Goal: Information Seeking & Learning: Learn about a topic

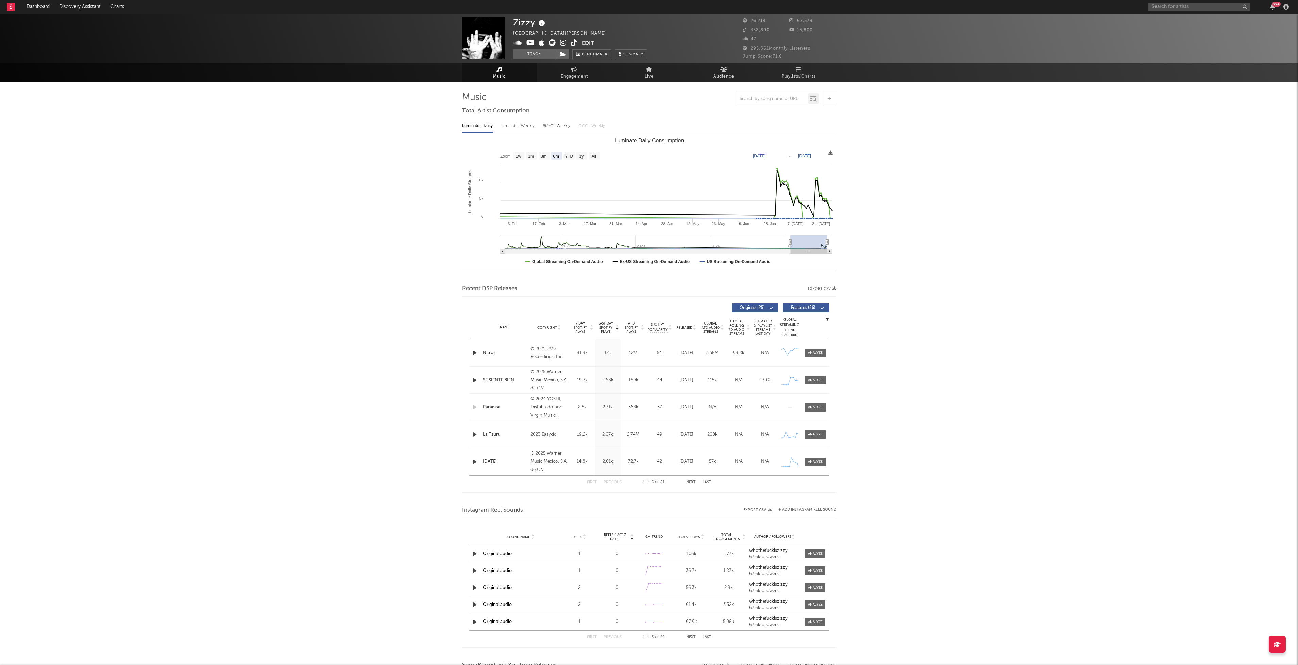
select select "6m"
click at [580, 76] on span "Engagement" at bounding box center [574, 77] width 27 height 8
select select "1w"
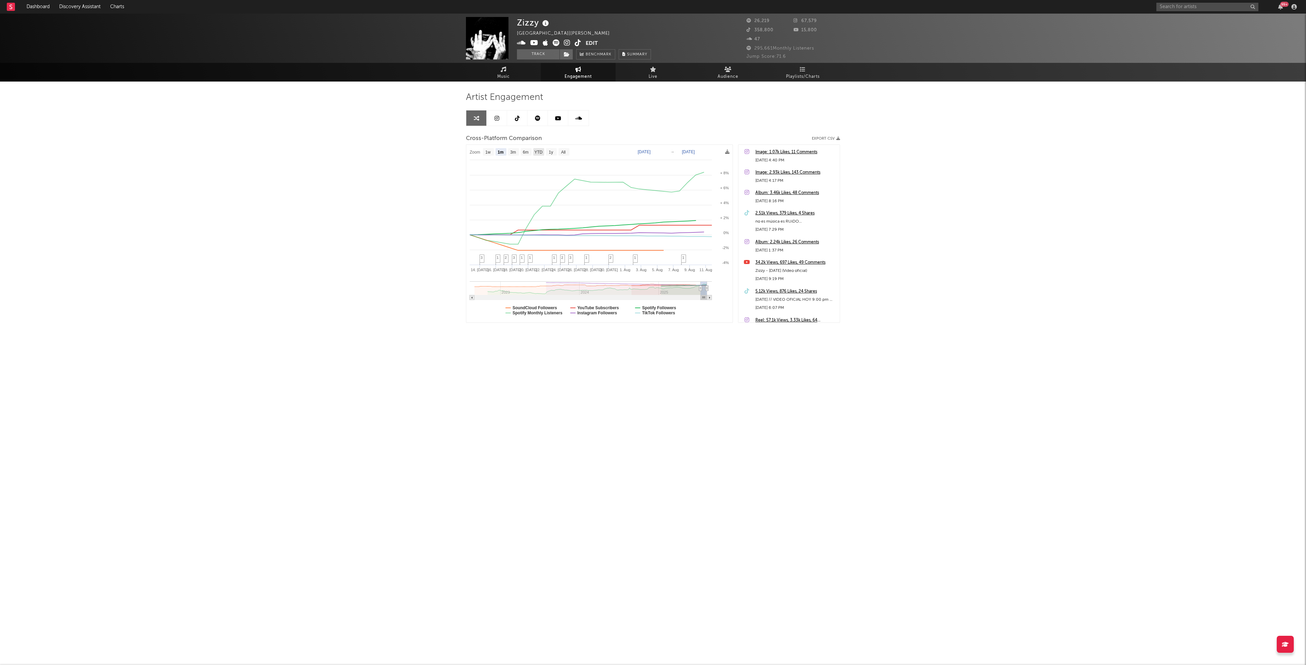
click at [541, 151] on text "YTD" at bounding box center [538, 152] width 8 height 5
select select "YTD"
type input "[DATE]"
select select "1w"
click at [521, 124] on link at bounding box center [517, 117] width 20 height 15
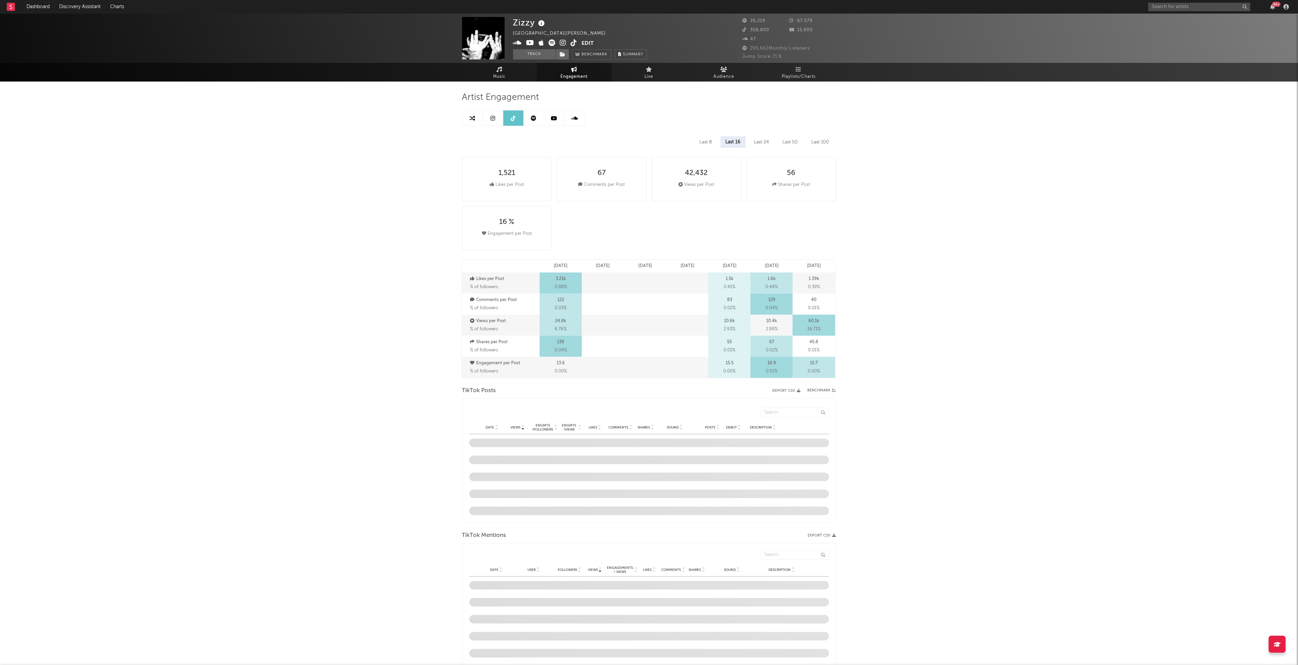
select select "1w"
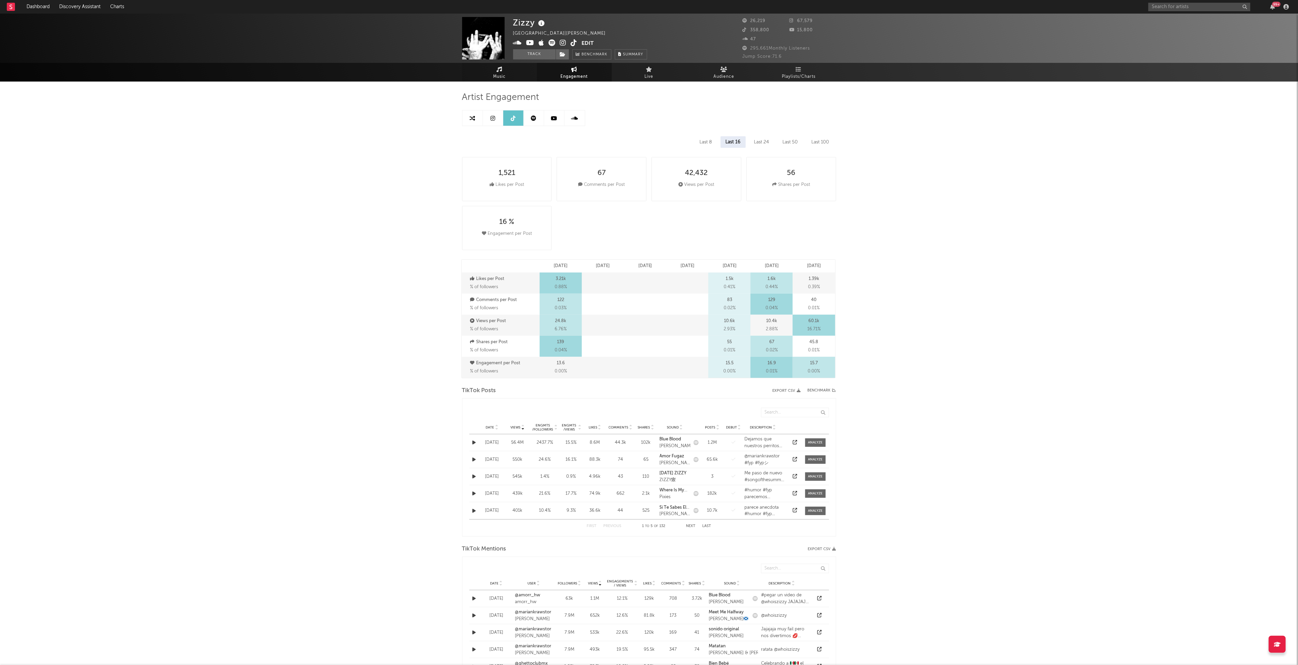
click at [500, 65] on link "Music" at bounding box center [499, 72] width 75 height 19
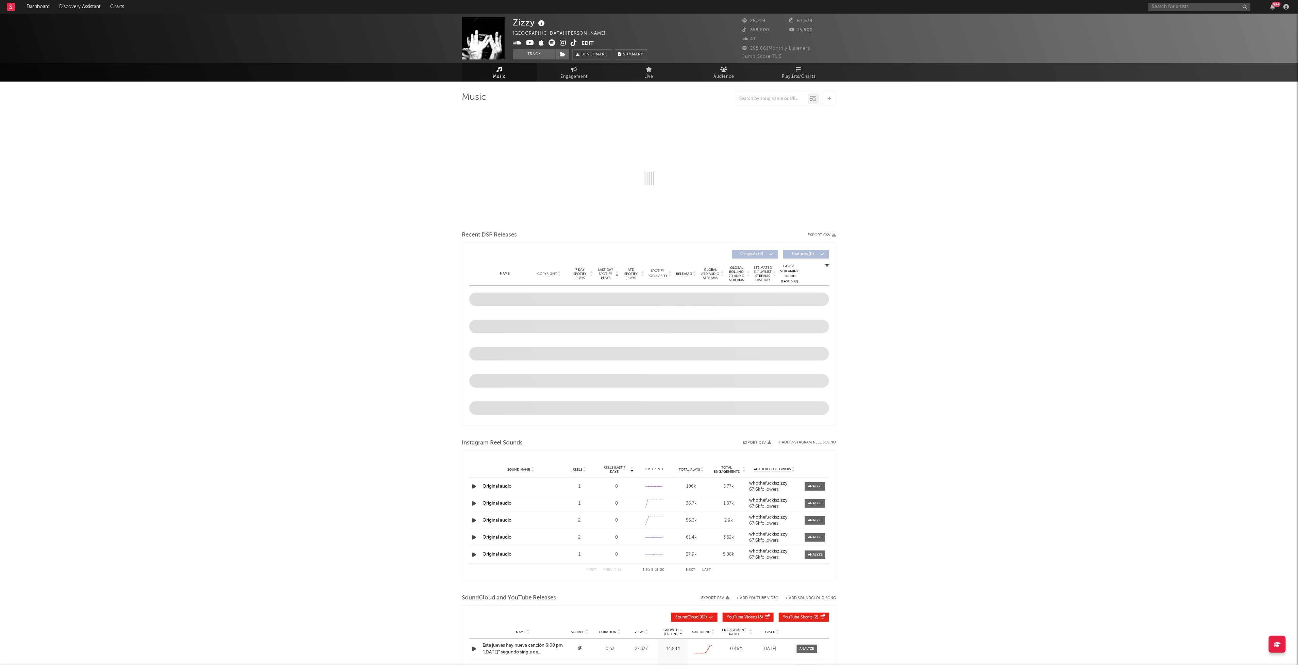
select select "6m"
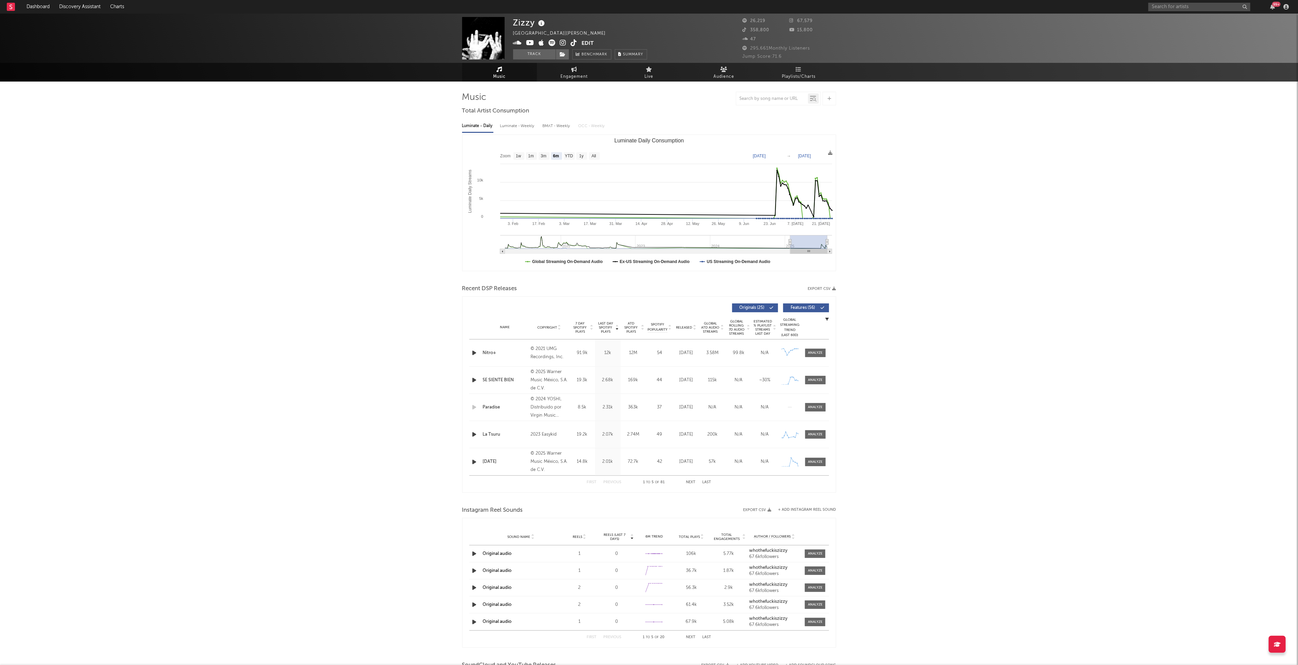
click at [805, 74] on span "Playlists/Charts" at bounding box center [799, 77] width 34 height 8
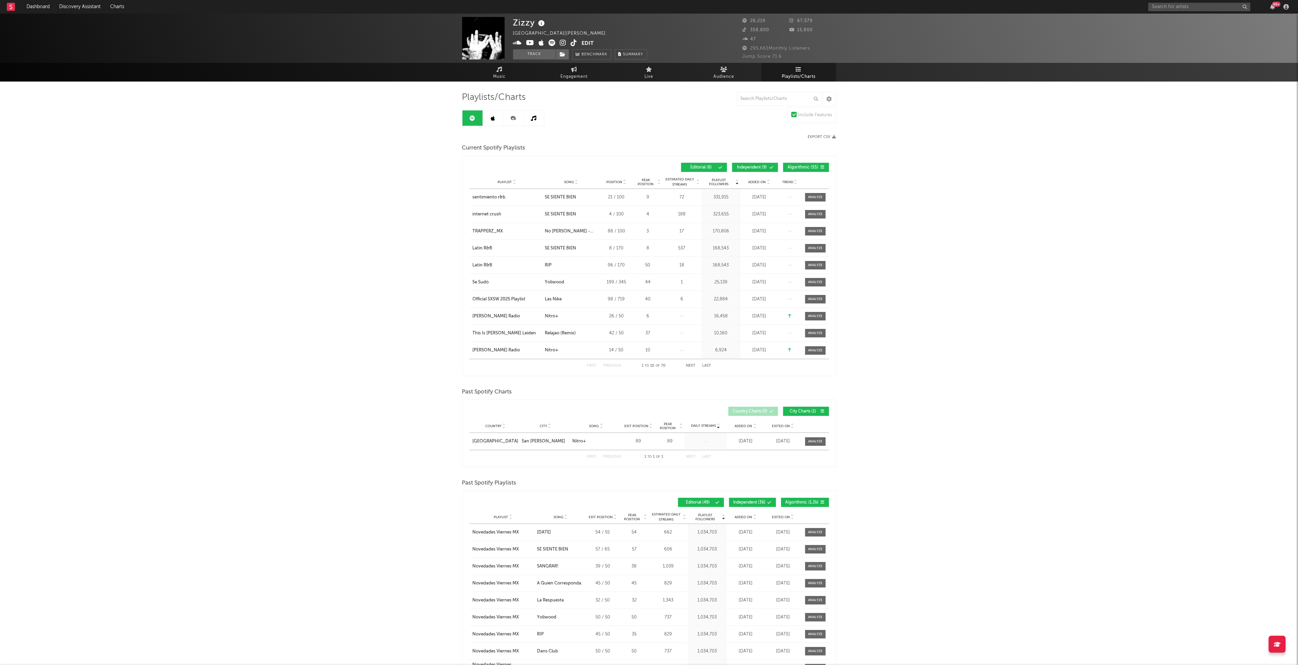
click at [754, 170] on button "Independent ( 9 )" at bounding box center [755, 167] width 46 height 9
click at [696, 363] on div "First Previous 1 to 10 of 61 Next Last" at bounding box center [649, 365] width 124 height 13
click at [694, 364] on button "Next" at bounding box center [691, 366] width 10 height 4
click at [690, 367] on button "Next" at bounding box center [691, 366] width 10 height 4
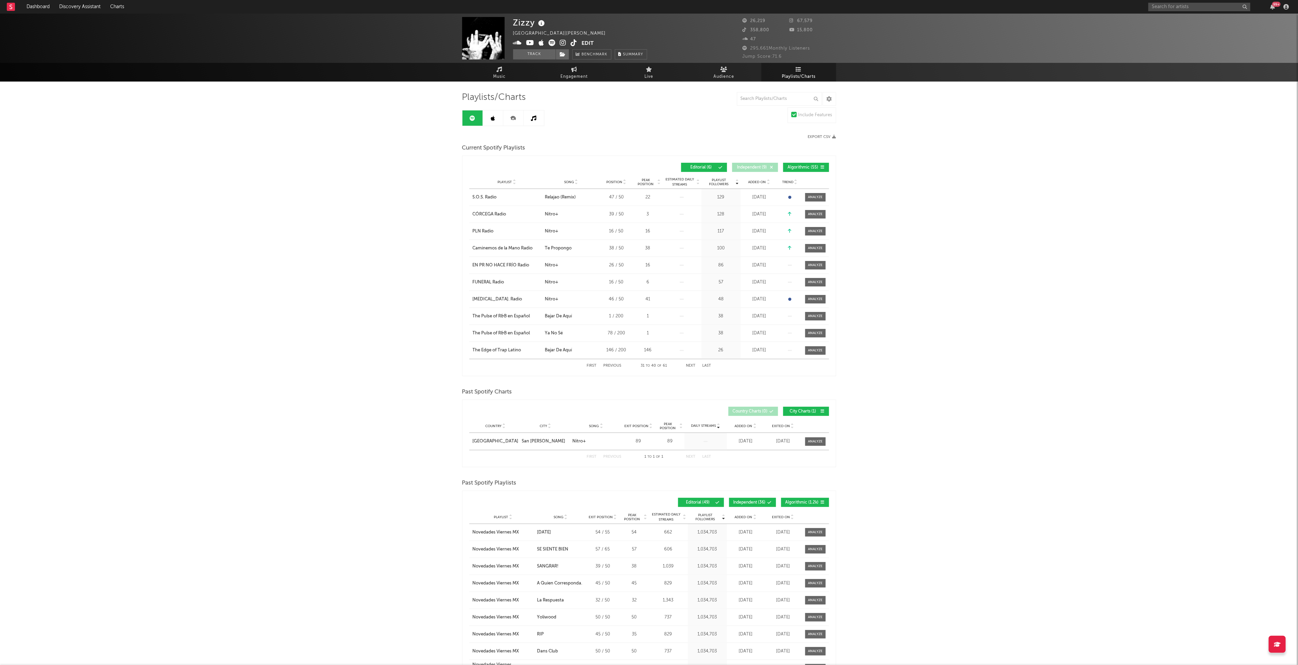
click at [690, 367] on button "Next" at bounding box center [691, 366] width 10 height 4
click at [691, 365] on button "Next" at bounding box center [691, 366] width 10 height 4
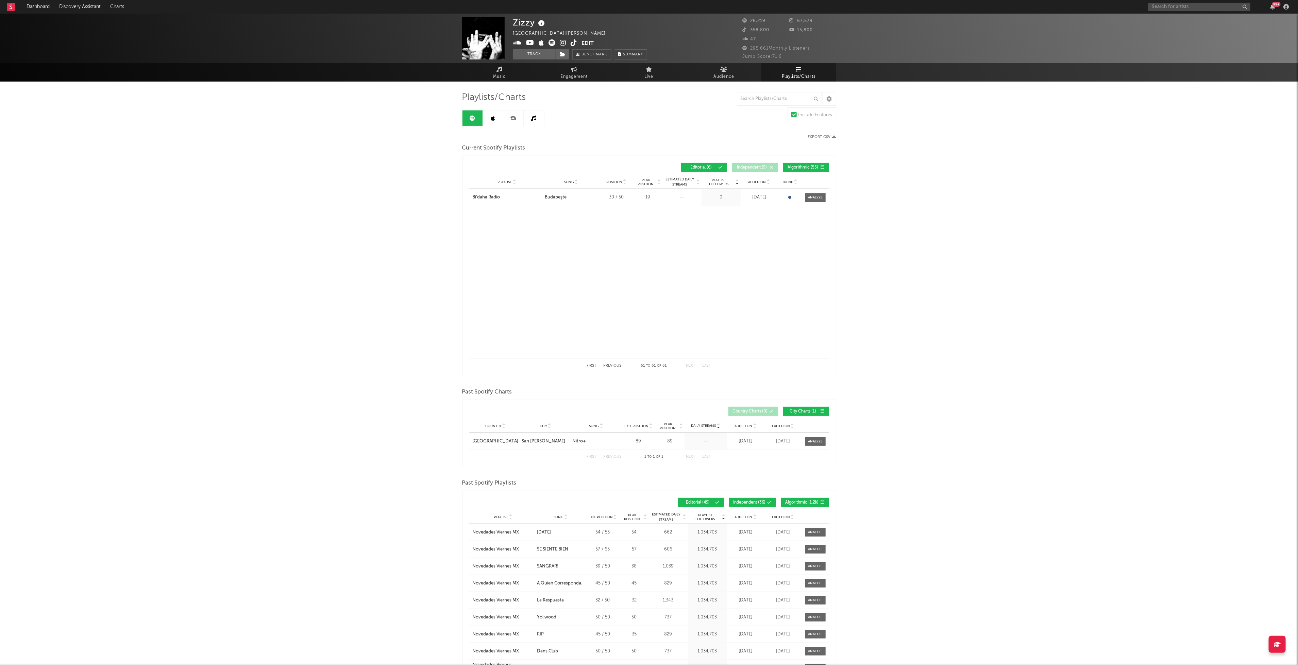
click at [591, 367] on button "First" at bounding box center [592, 366] width 10 height 4
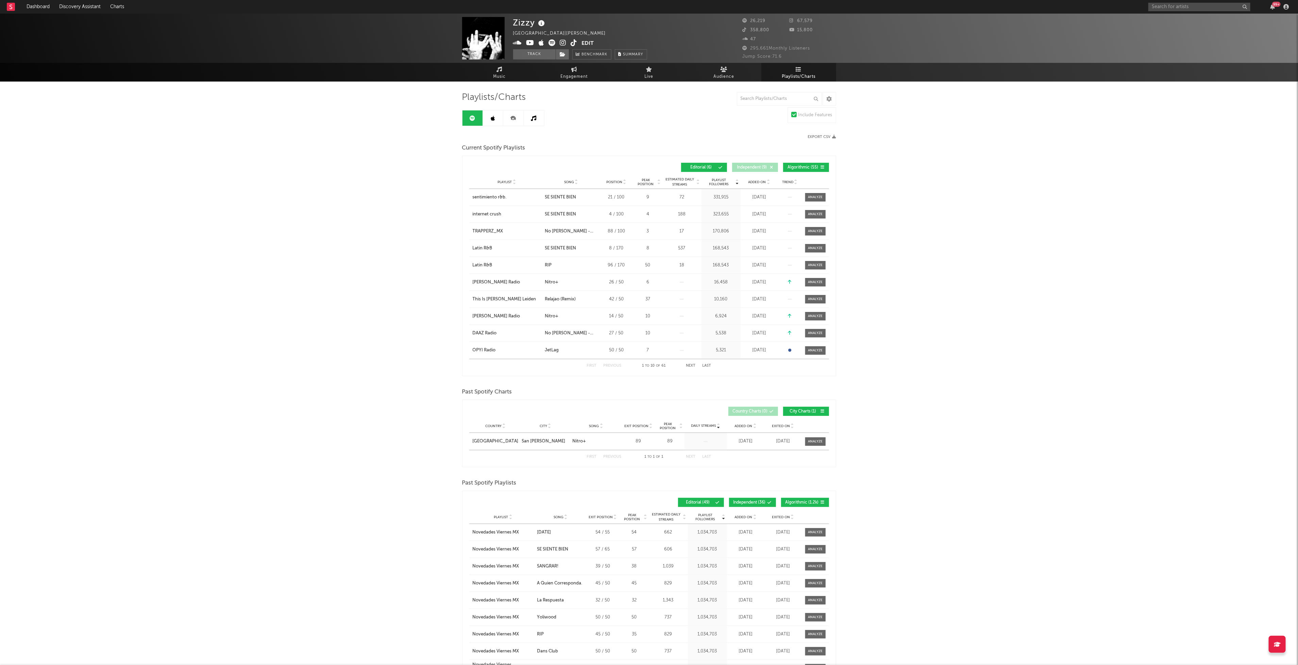
click at [799, 167] on span "Algorithmic ( 55 )" at bounding box center [802, 168] width 31 height 4
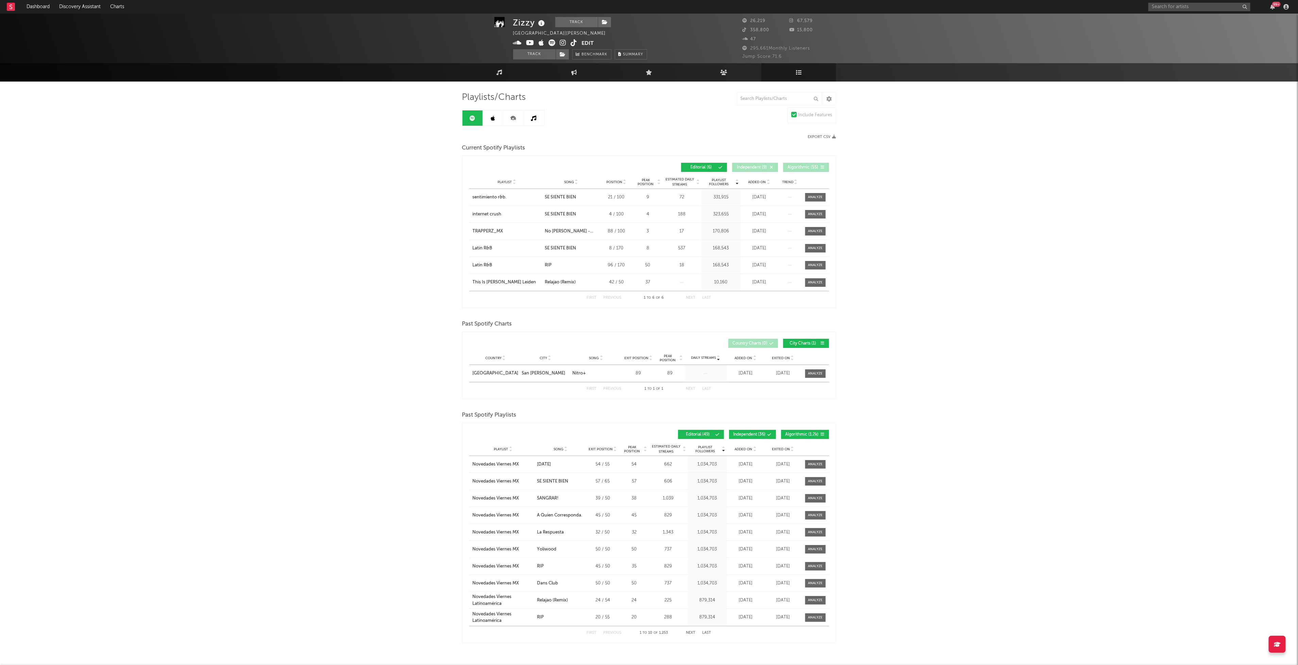
scroll to position [19, 0]
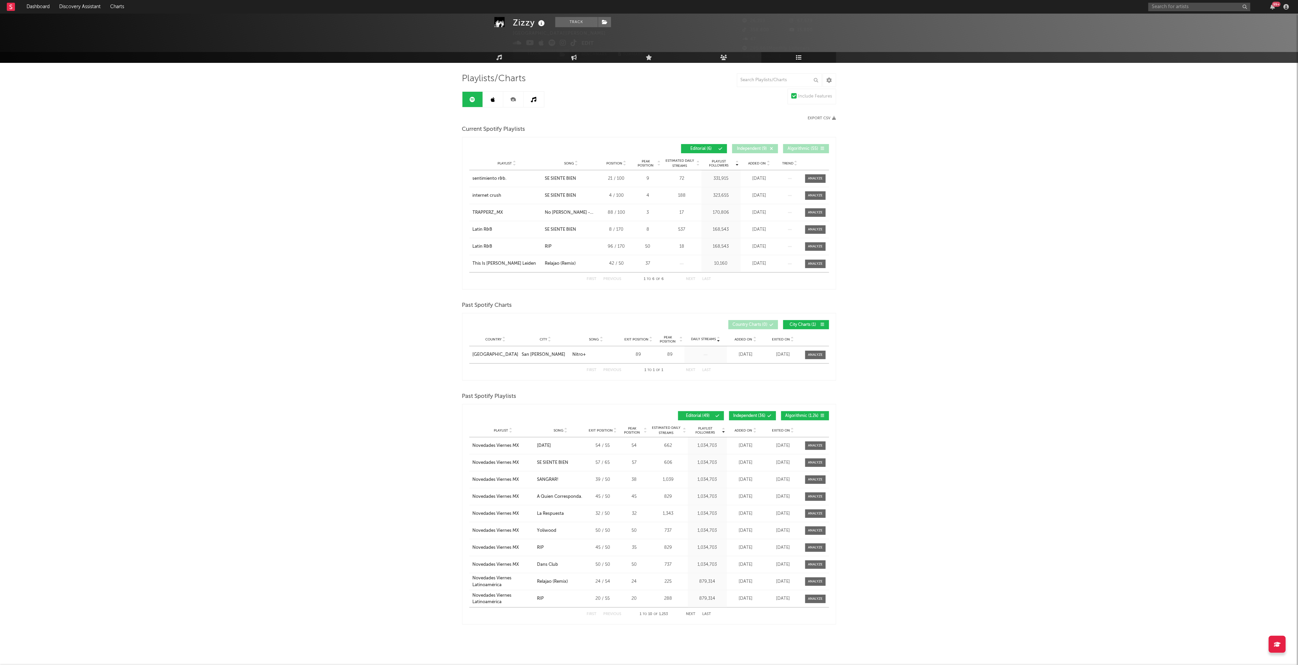
click at [802, 418] on span "Algorithmic ( 1.2k )" at bounding box center [801, 416] width 33 height 4
click at [763, 418] on button "Independent ( 36 )" at bounding box center [752, 415] width 47 height 9
click at [688, 611] on div "First Previous 1 to 10 of 49 Next Last" at bounding box center [649, 614] width 124 height 13
click at [688, 613] on button "Next" at bounding box center [691, 615] width 10 height 4
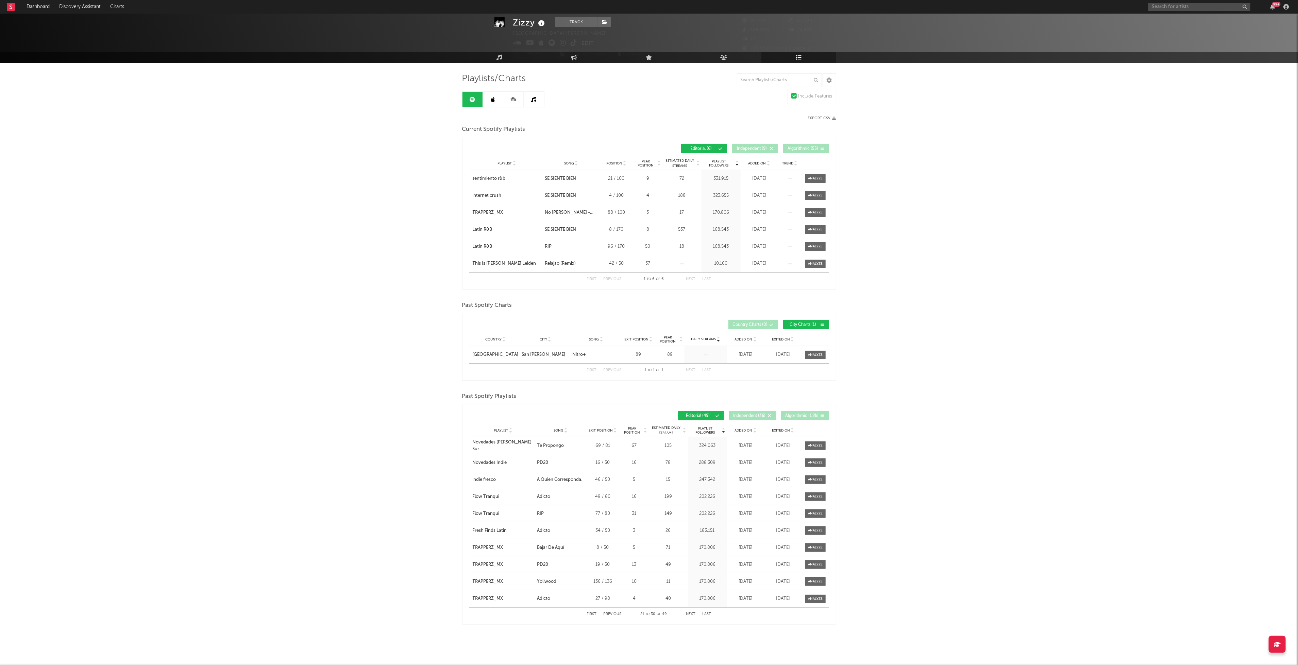
click at [688, 613] on button "Next" at bounding box center [691, 615] width 10 height 4
click at [587, 614] on button "First" at bounding box center [592, 615] width 10 height 4
click at [741, 419] on button "Independent ( 36 )" at bounding box center [752, 415] width 47 height 9
click at [790, 418] on span "Algorithmic ( 1.2k )" at bounding box center [801, 416] width 33 height 4
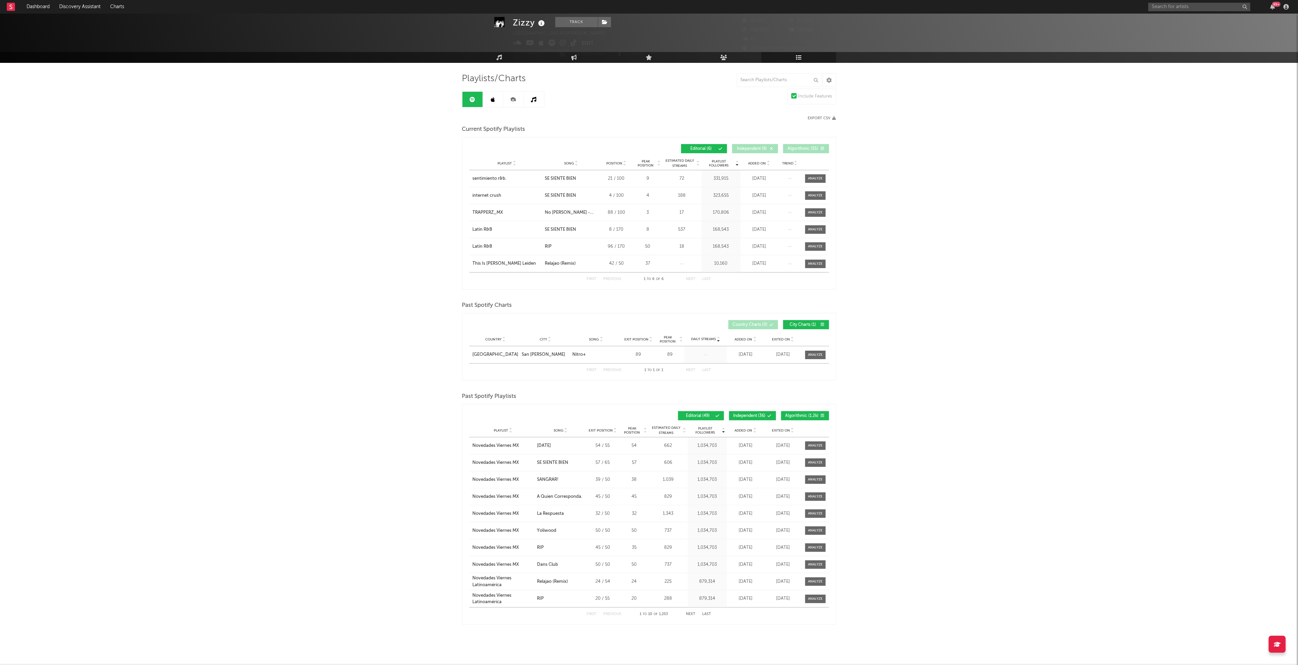
click at [687, 613] on button "Next" at bounding box center [691, 615] width 10 height 4
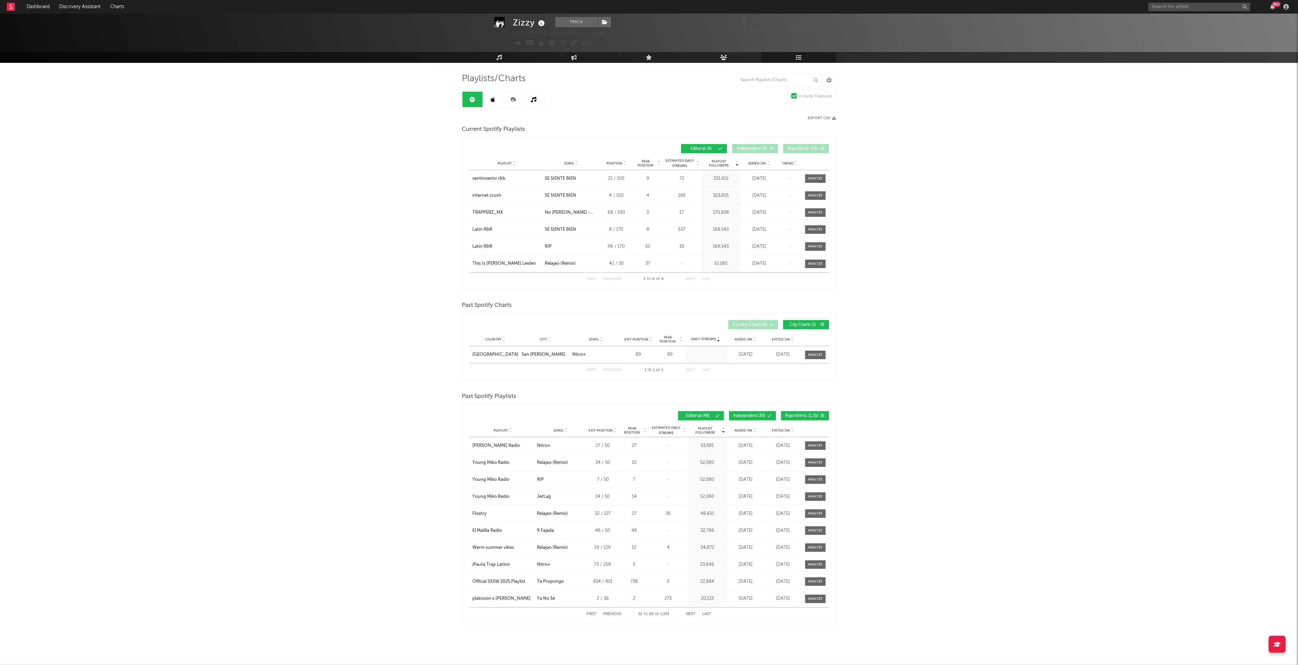
click at [687, 613] on button "Next" at bounding box center [691, 615] width 10 height 4
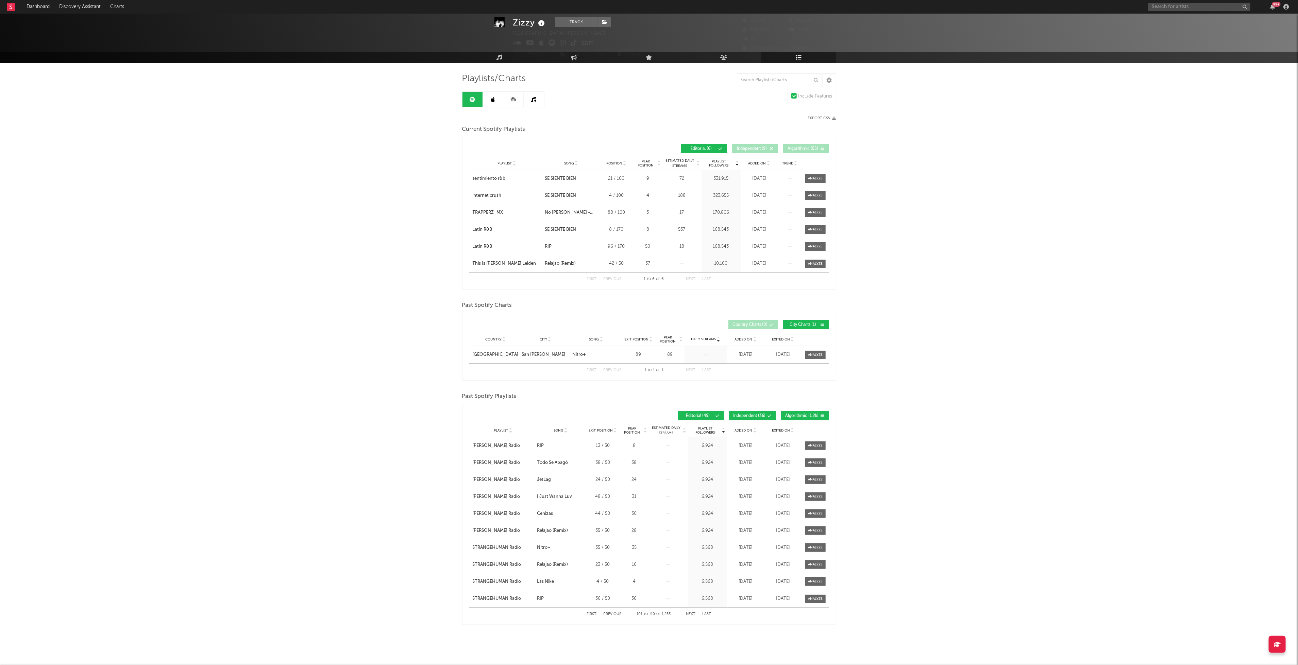
click at [687, 613] on button "Next" at bounding box center [691, 615] width 10 height 4
click at [594, 613] on button "First" at bounding box center [592, 615] width 10 height 4
click at [756, 149] on span "Independent ( 9 )" at bounding box center [751, 149] width 31 height 4
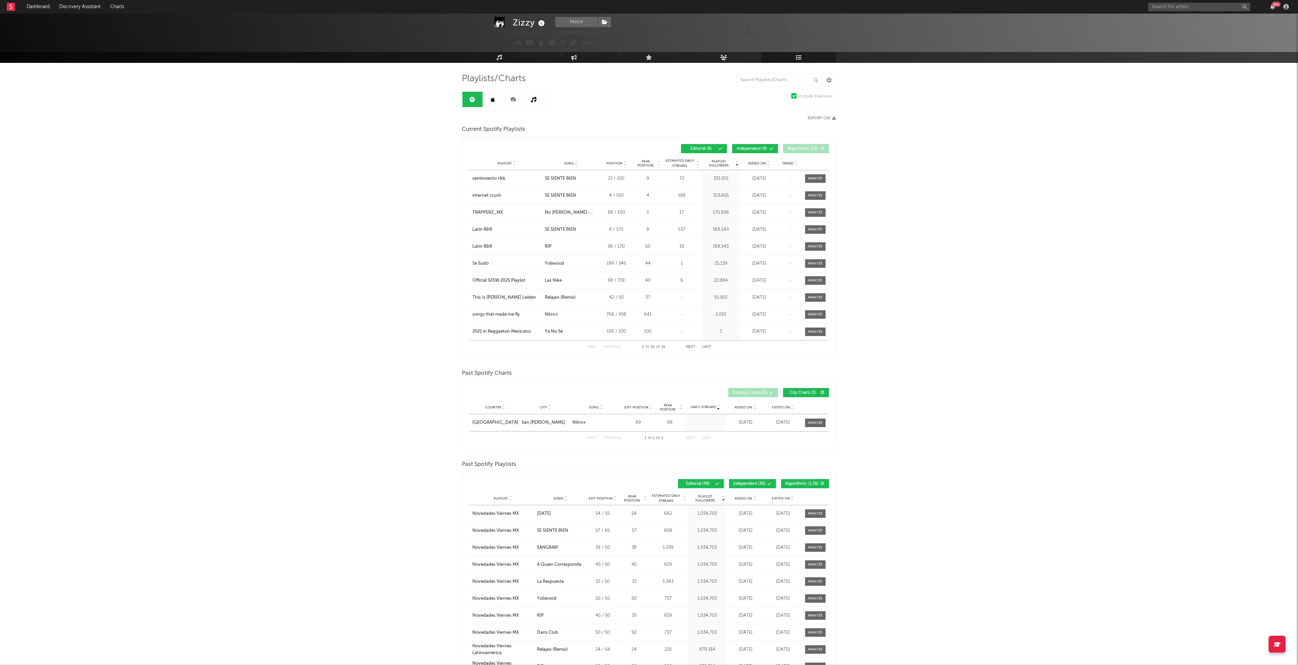
click at [796, 150] on span "Algorithmic ( 55 )" at bounding box center [802, 149] width 31 height 4
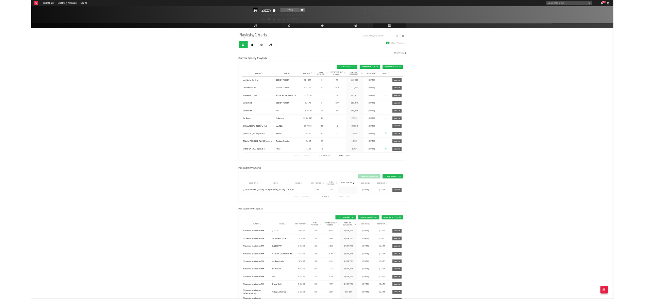
scroll to position [19, 0]
